Goal: Task Accomplishment & Management: Complete application form

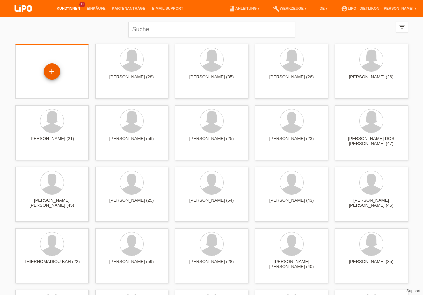
click at [50, 76] on div "+" at bounding box center [52, 71] width 16 height 11
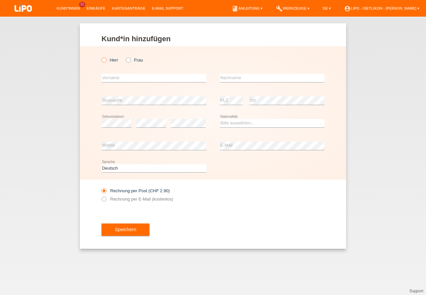
click at [101, 57] on icon at bounding box center [101, 57] width 0 height 0
click at [106, 60] on input "Herr" at bounding box center [104, 60] width 4 height 4
radio input "true"
click at [151, 77] on input "text" at bounding box center [154, 78] width 105 height 8
type input "Dogan"
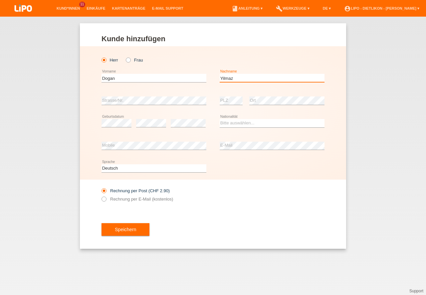
type input "Yilmaz"
click at [30, 128] on div "Kund*in hinzufügen Kunde hinzufügen Kundin hinzufügen Herr Frau Dogan error Vor…" at bounding box center [213, 156] width 426 height 279
click at [258, 191] on div "Rechnung per Post (CHF 2.90) Rechnung per E-Mail (kostenlos)" at bounding box center [213, 195] width 223 height 31
click at [241, 121] on select "Bitte auswählen... Schweiz Deutschland Liechtenstein Österreich ------------ Af…" at bounding box center [272, 123] width 105 height 8
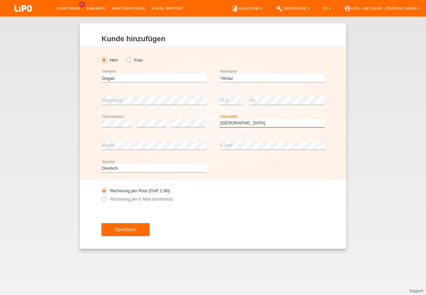
select select "TR"
click at [0, 0] on option "Türkei" at bounding box center [0, 0] width 0 height 0
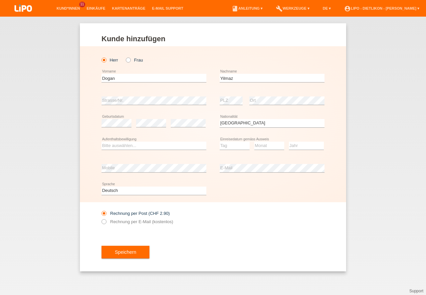
drag, startPoint x: 205, startPoint y: 198, endPoint x: 197, endPoint y: 193, distance: 9.1
click at [205, 198] on div "Deutsch Français Italiano English error Sprache" at bounding box center [154, 191] width 105 height 23
click at [141, 145] on select "Bitte auswählen... C B B - Flüchtlingsstatus Andere" at bounding box center [154, 146] width 105 height 8
select select "B"
click at [0, 0] on option "B" at bounding box center [0, 0] width 0 height 0
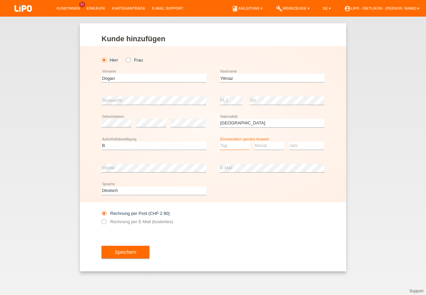
click at [246, 145] on select "Tag 01 02 03 04 05 06 07 08 09 10 11" at bounding box center [235, 146] width 30 height 8
select select "10"
select select "2007"
click at [124, 163] on div "error Mobile" at bounding box center [154, 168] width 105 height 23
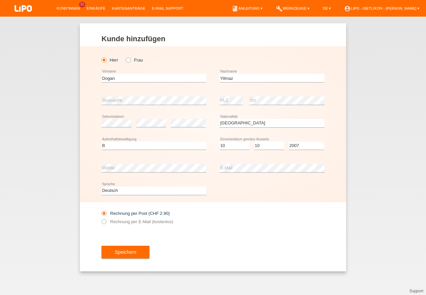
click at [227, 224] on div "Rechnung per Post (CHF 2.90) Rechnung per E-Mail (kostenlos)" at bounding box center [213, 217] width 223 height 31
click at [235, 162] on div "error E-Mail" at bounding box center [272, 168] width 105 height 23
click at [101, 218] on icon at bounding box center [101, 218] width 0 height 0
click at [106, 222] on input "Rechnung per E-Mail (kostenlos)" at bounding box center [104, 223] width 4 height 8
radio input "true"
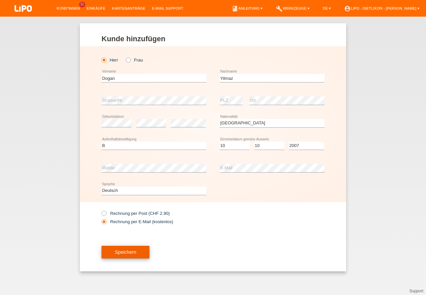
click at [112, 252] on button "Speichern" at bounding box center [126, 252] width 48 height 13
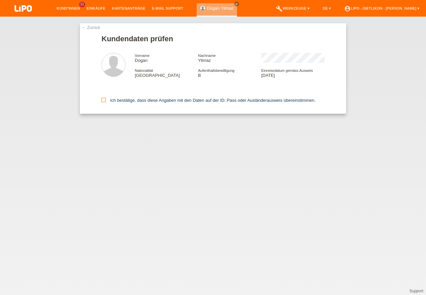
click at [104, 101] on icon at bounding box center [104, 100] width 4 height 4
click at [104, 101] on input "Ich bestätige, dass diese Angaben mit den Daten auf der ID, Pass oder Ausländer…" at bounding box center [104, 100] width 4 height 4
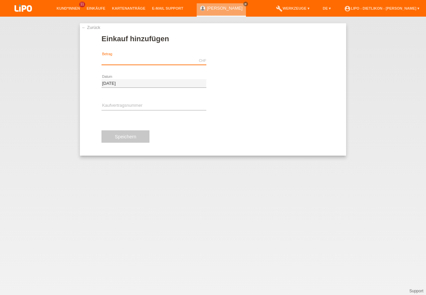
click at [118, 61] on input "text" at bounding box center [154, 61] width 105 height 8
drag, startPoint x: 294, startPoint y: 256, endPoint x: 272, endPoint y: 79, distance: 179.2
click at [294, 252] on div "← Zurück Einkauf hinzufügen Verfügbarer Betrag: 629 CHF error Betrag" at bounding box center [213, 156] width 426 height 279
type input "629.00"
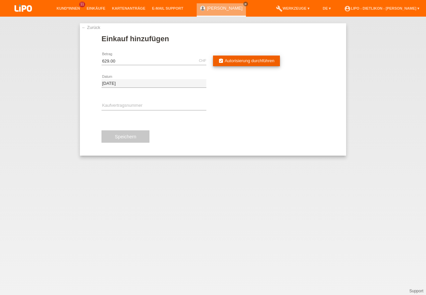
click at [261, 61] on span "Autorisierung durchführen" at bounding box center [250, 60] width 50 height 5
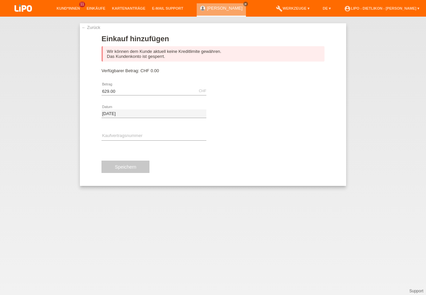
click at [90, 28] on link "← Zurück" at bounding box center [91, 27] width 19 height 5
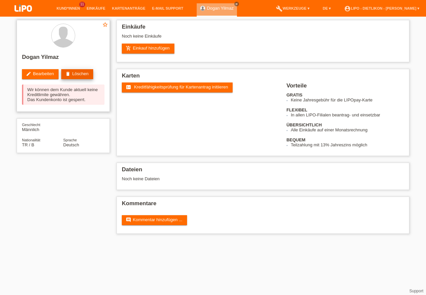
click at [83, 79] on link "delete Löschen" at bounding box center [77, 74] width 32 height 10
